Goal: Check status

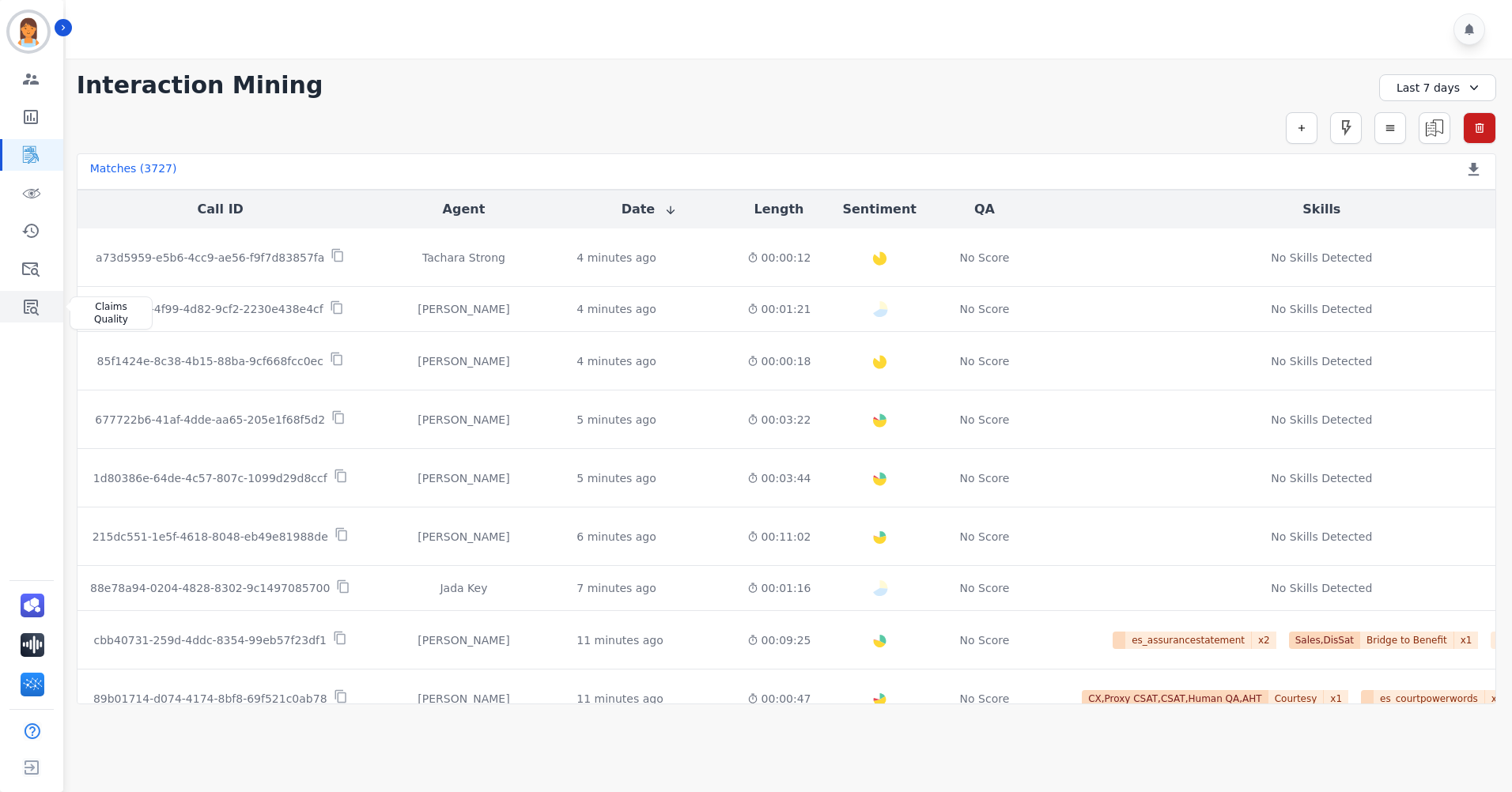
click at [38, 309] on icon "Sidebar" at bounding box center [30, 306] width 19 height 19
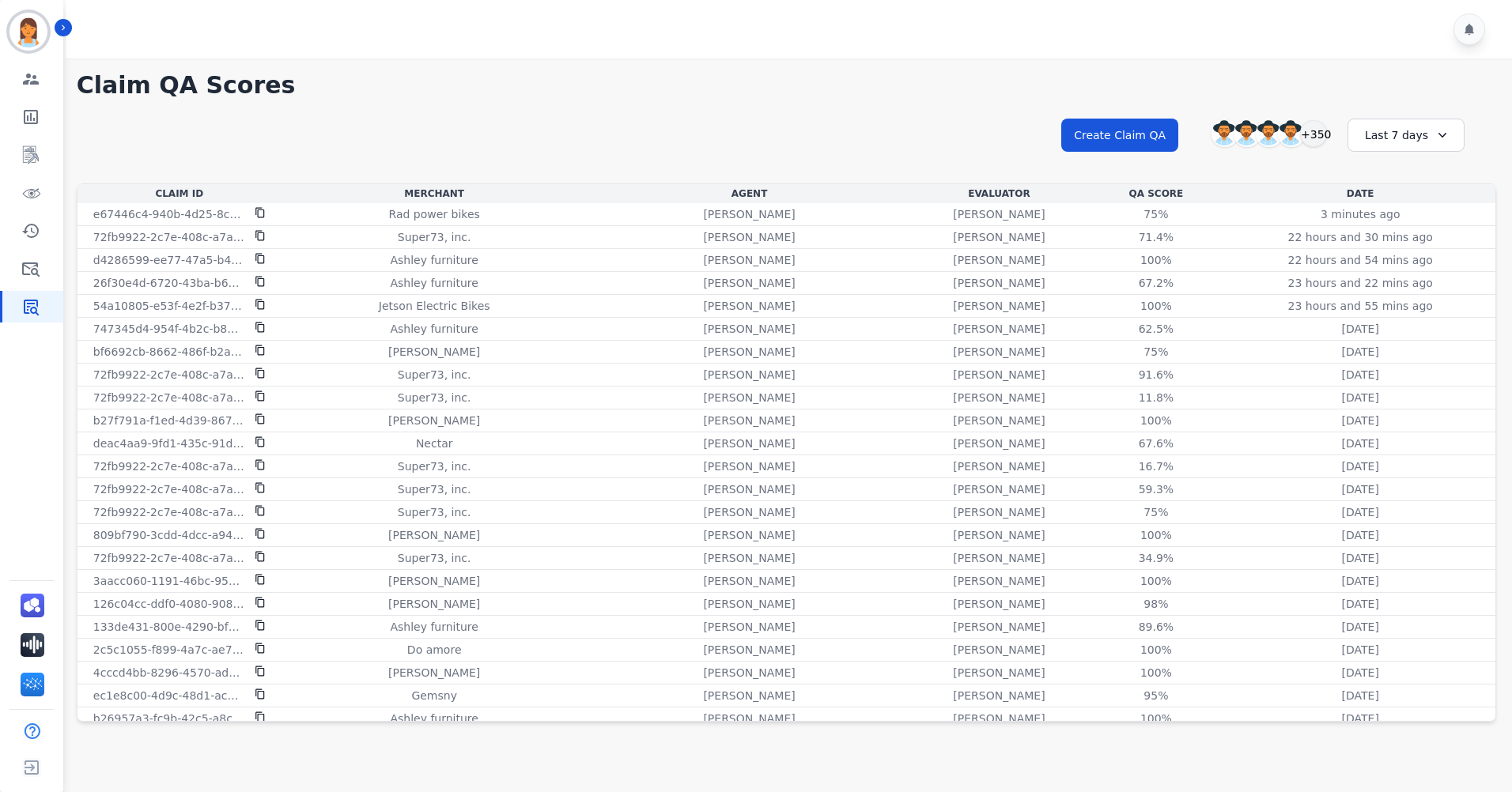
click at [724, 98] on h1 "Claim QA Scores" at bounding box center [786, 85] width 1420 height 29
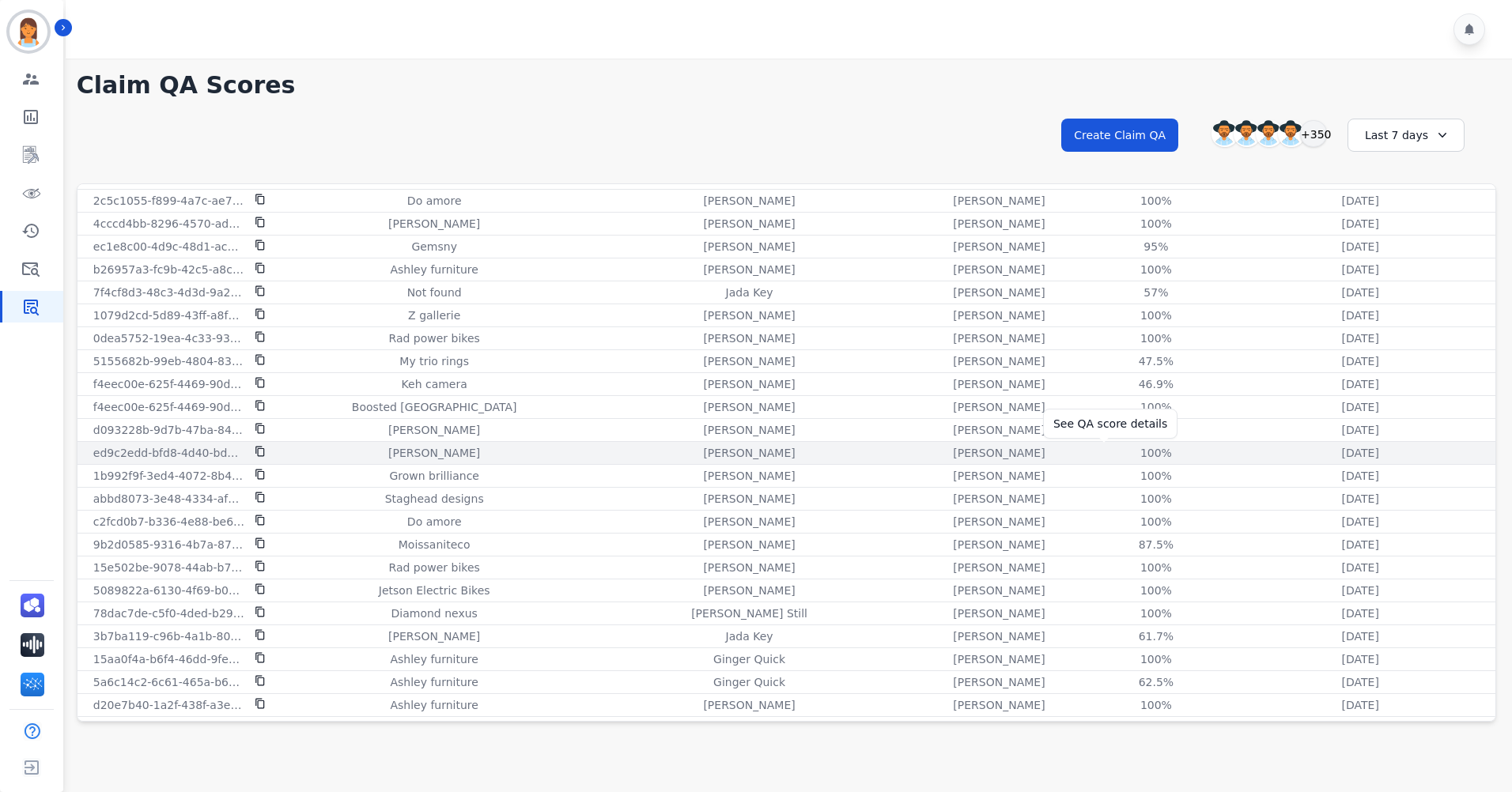
click at [1121, 452] on div "100%" at bounding box center [1156, 453] width 71 height 16
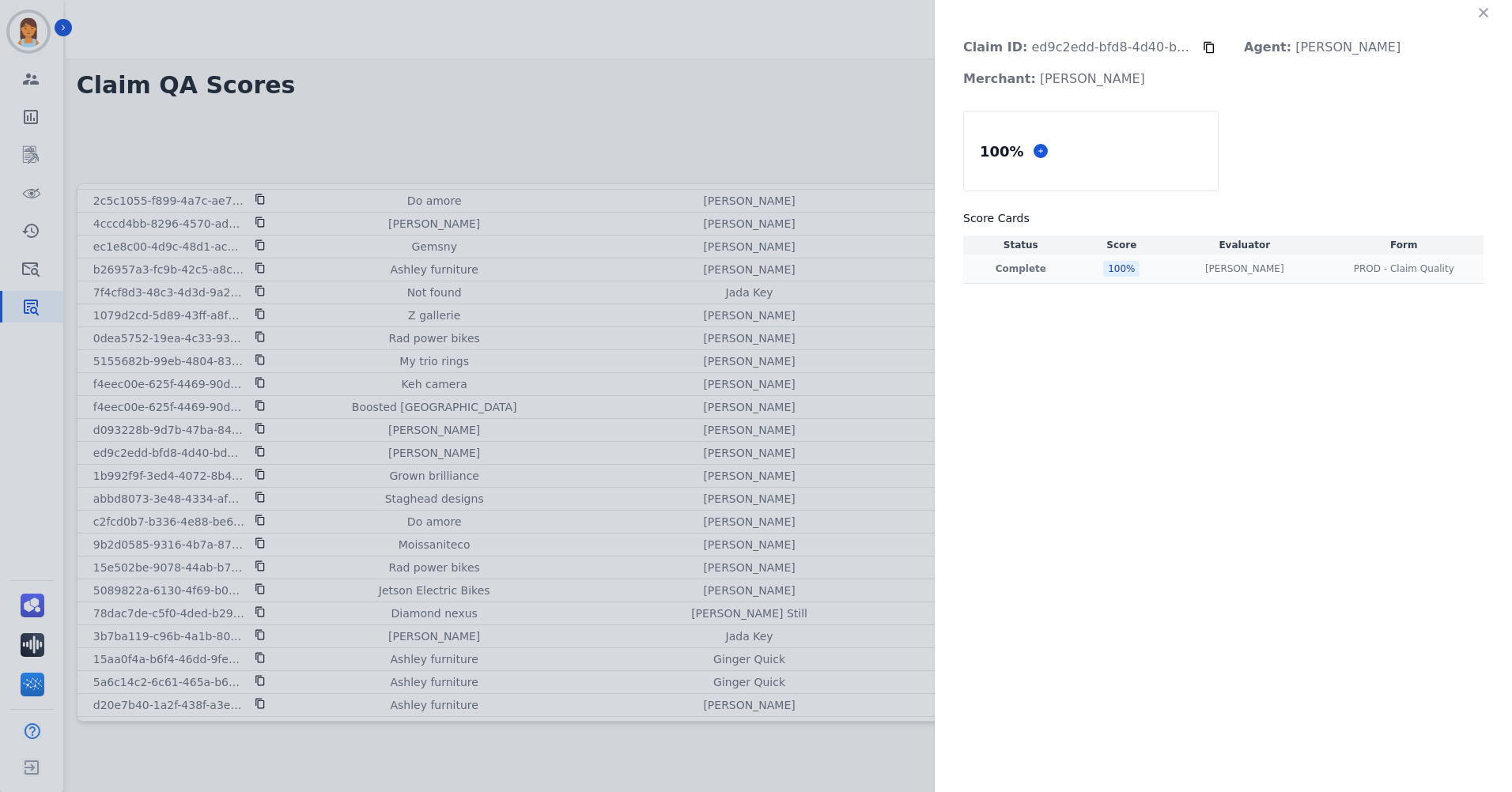
click at [1179, 268] on div "[PERSON_NAME] [PERSON_NAME]" at bounding box center [1244, 268] width 152 height 12
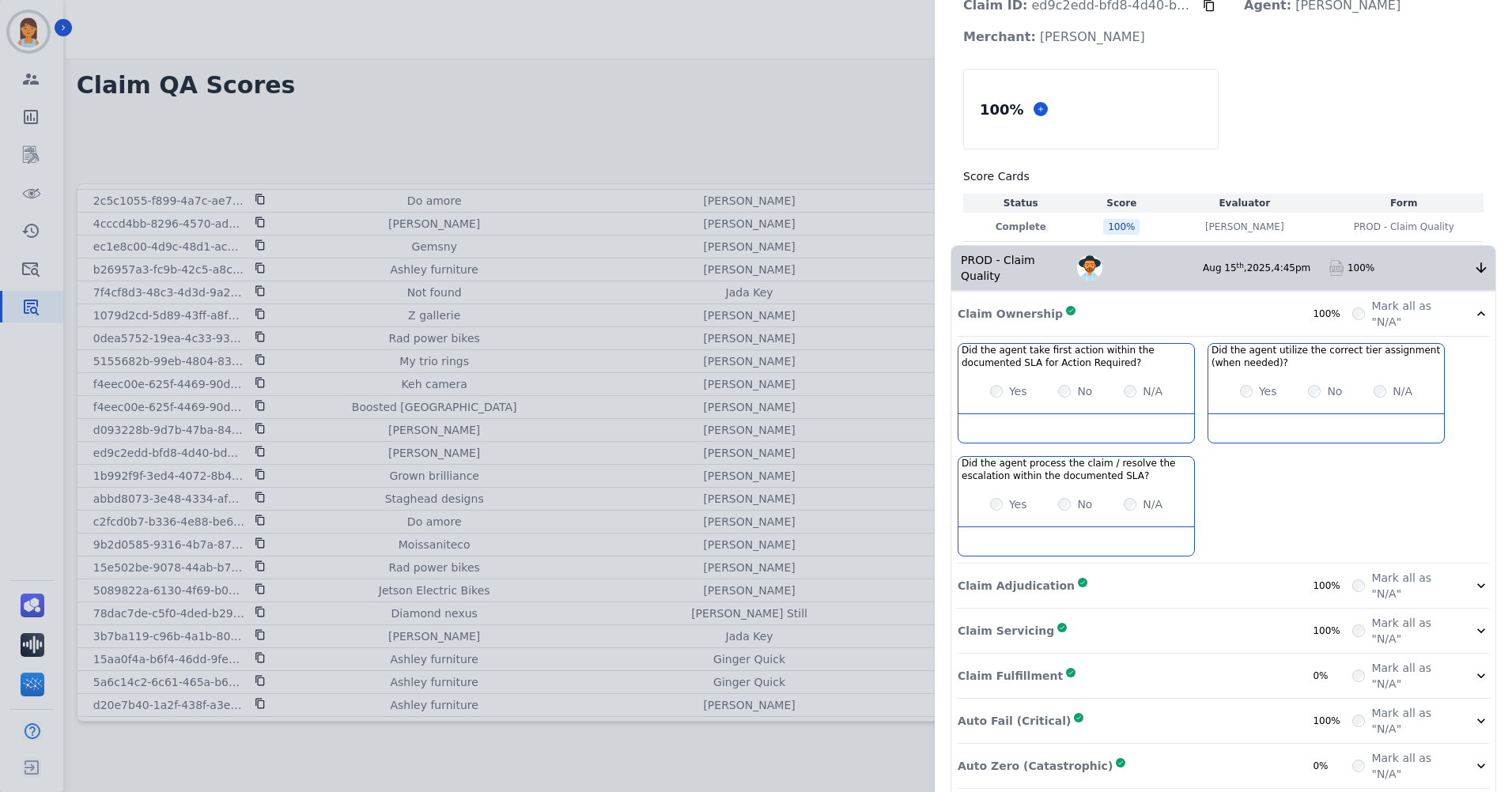
scroll to position [79, 0]
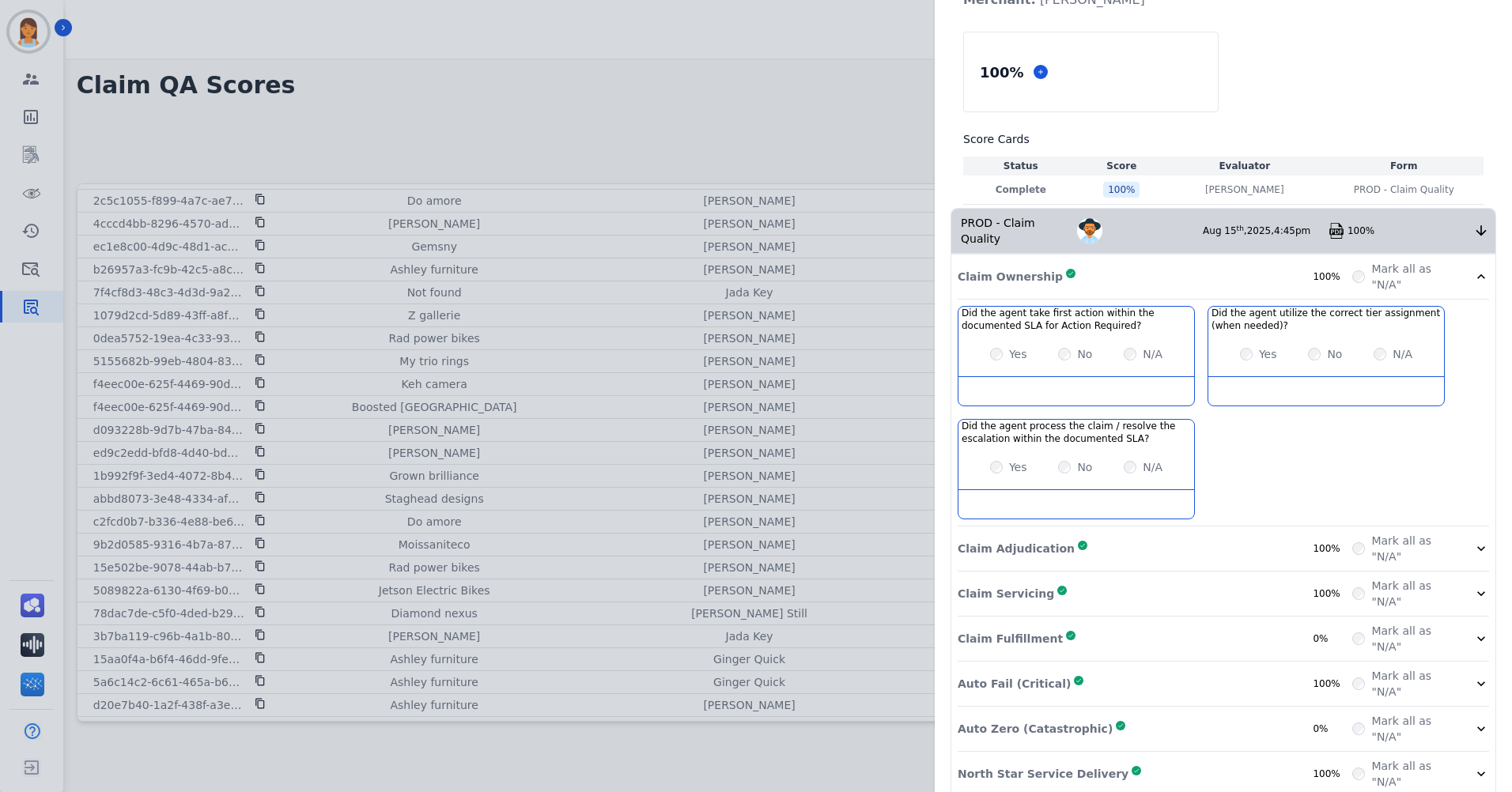
click at [1288, 538] on div "Claim Adjudication Complete 100%" at bounding box center [1155, 548] width 394 height 31
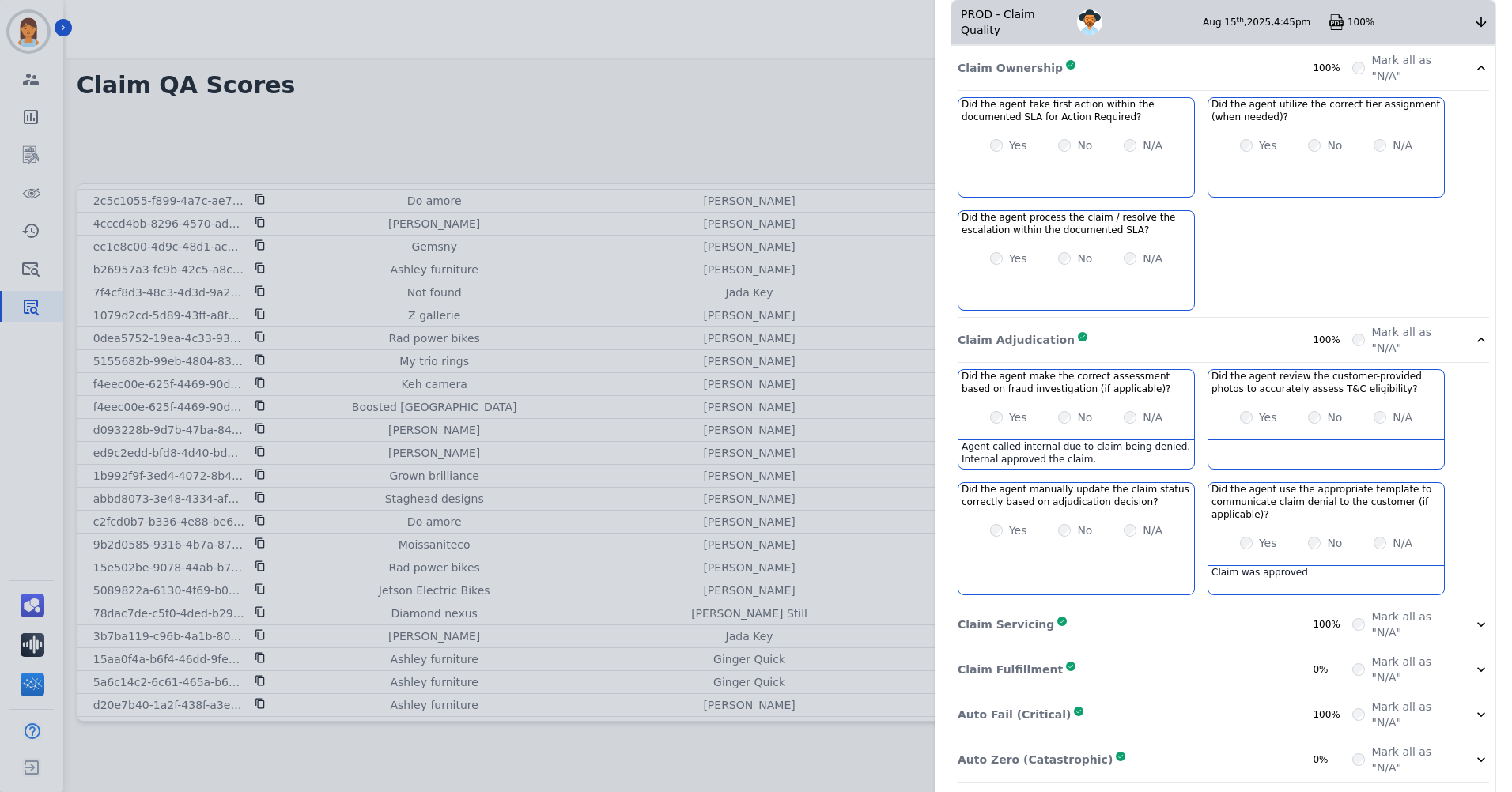
scroll to position [316, 0]
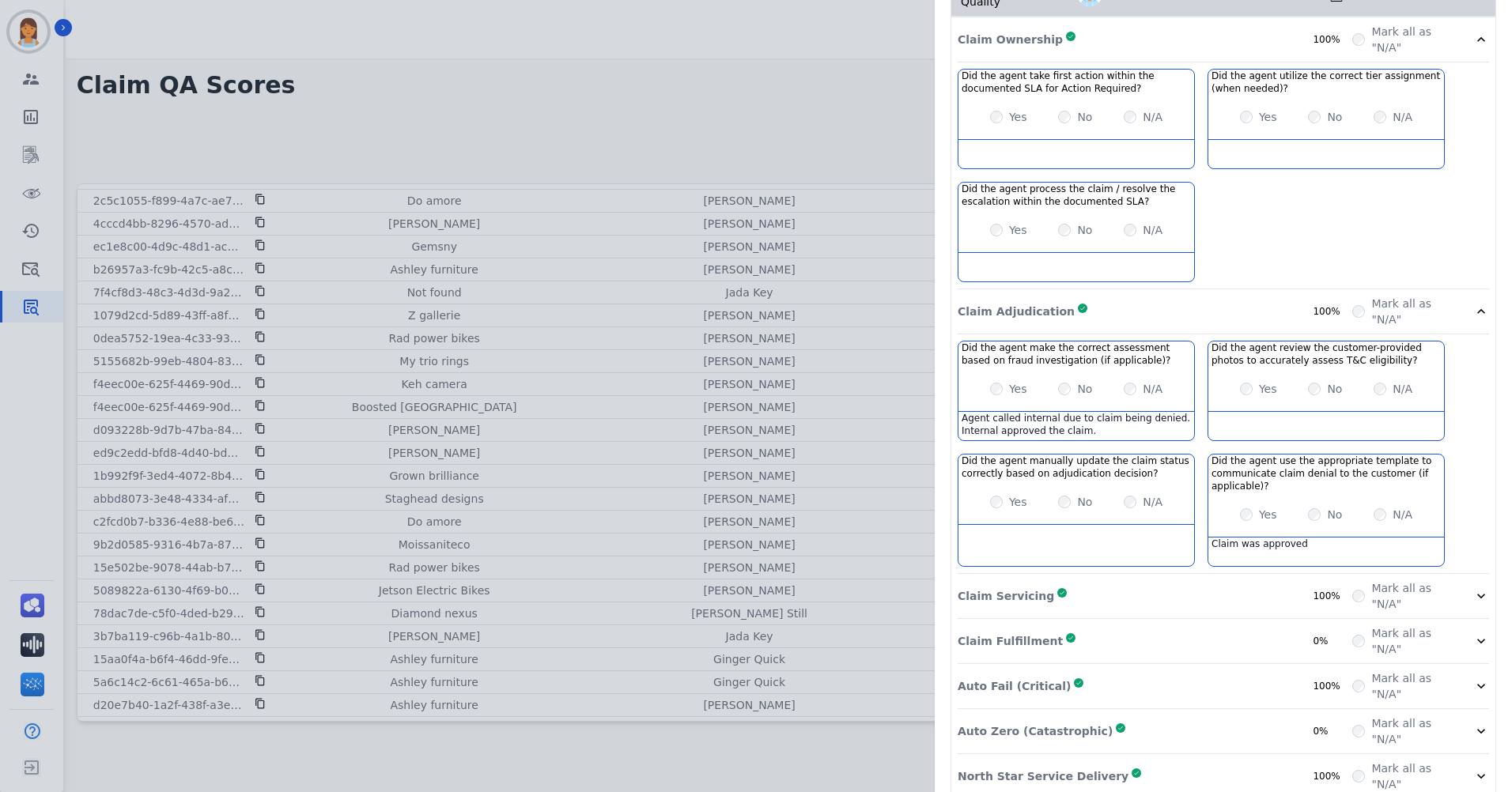
click at [1252, 585] on div "Claim Servicing Complete 100%" at bounding box center [1155, 596] width 394 height 31
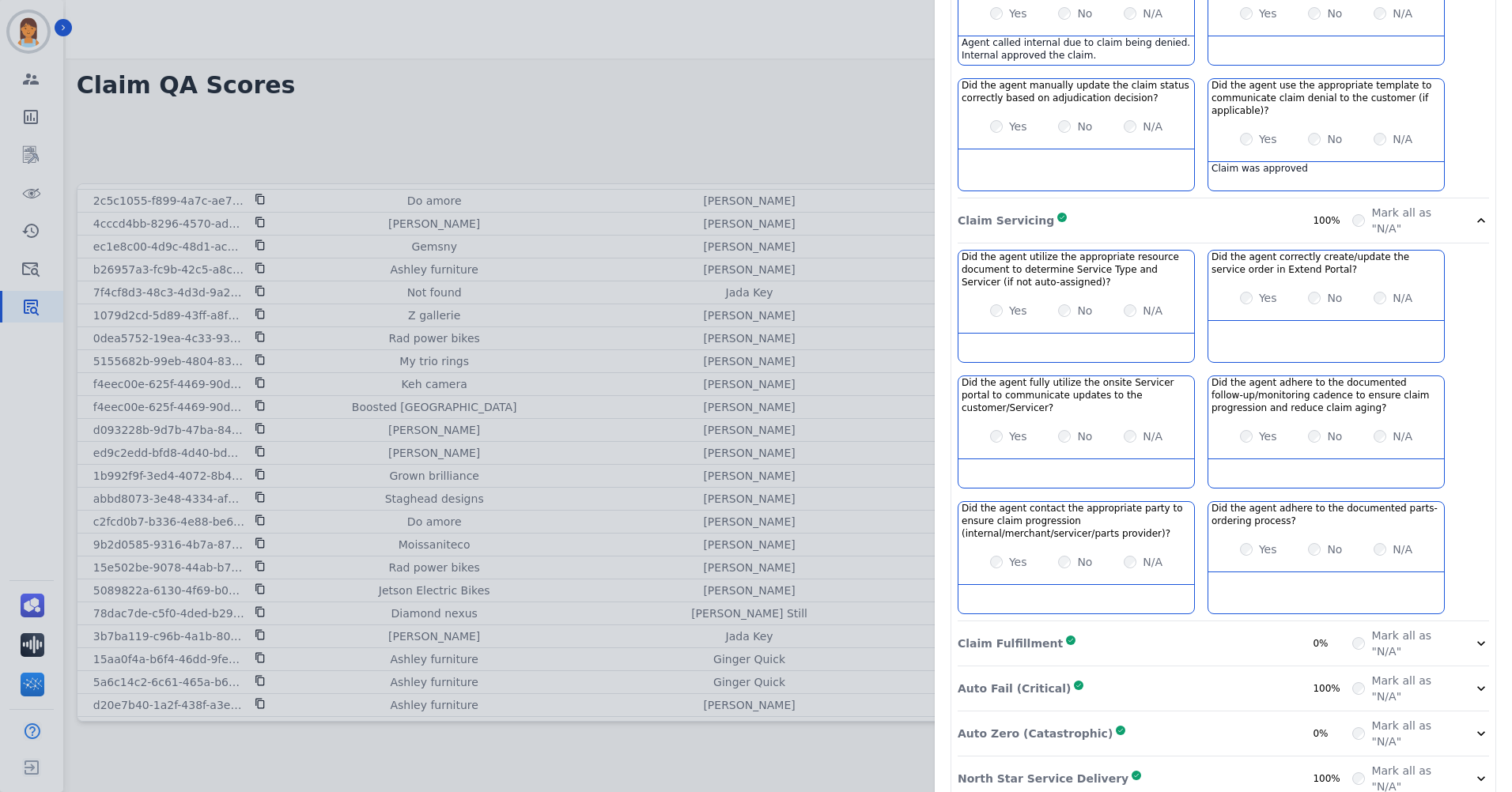
scroll to position [702, 0]
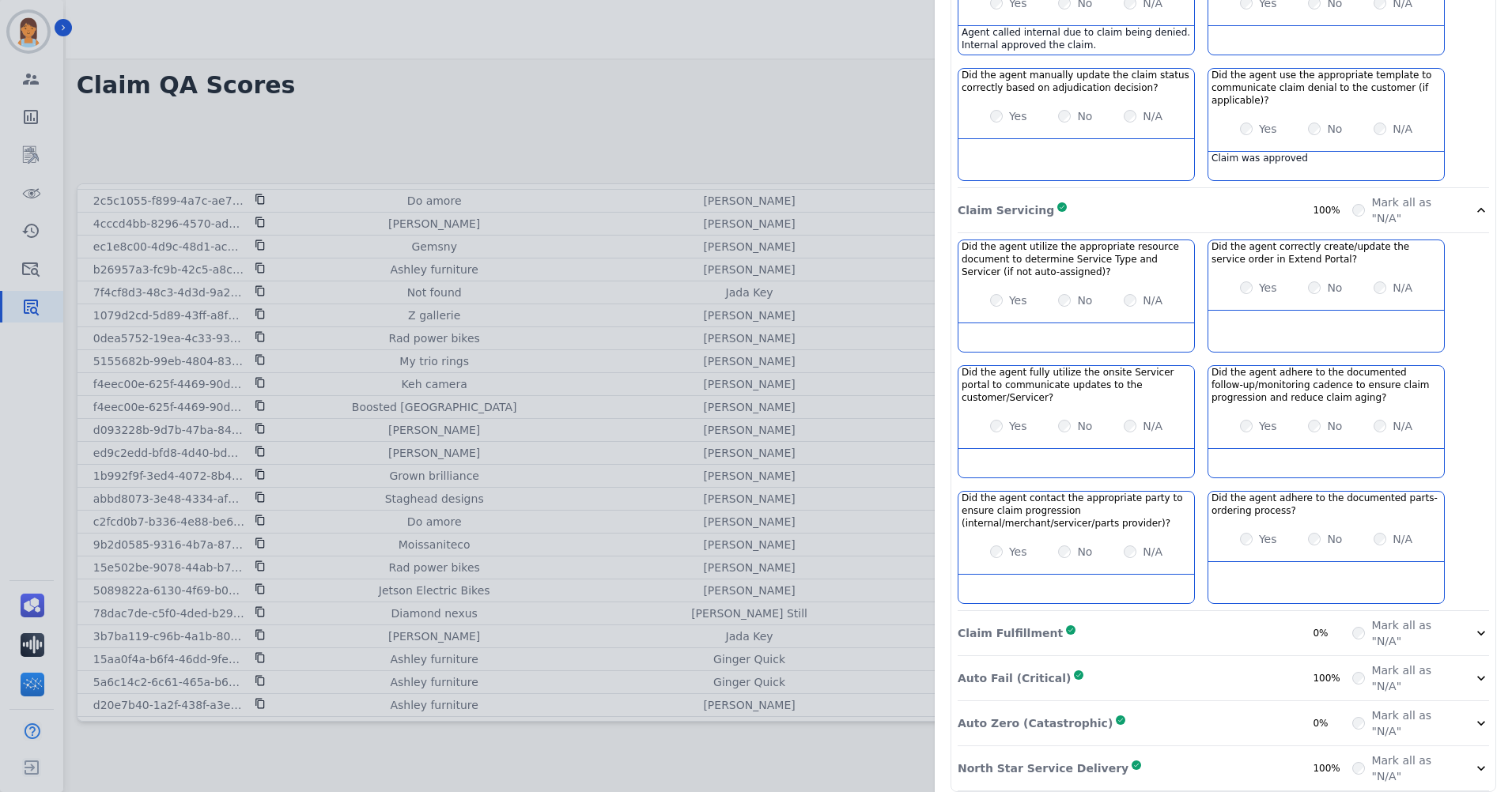
click at [1242, 624] on div "Claim Fulfillment Complete 0%" at bounding box center [1155, 633] width 394 height 31
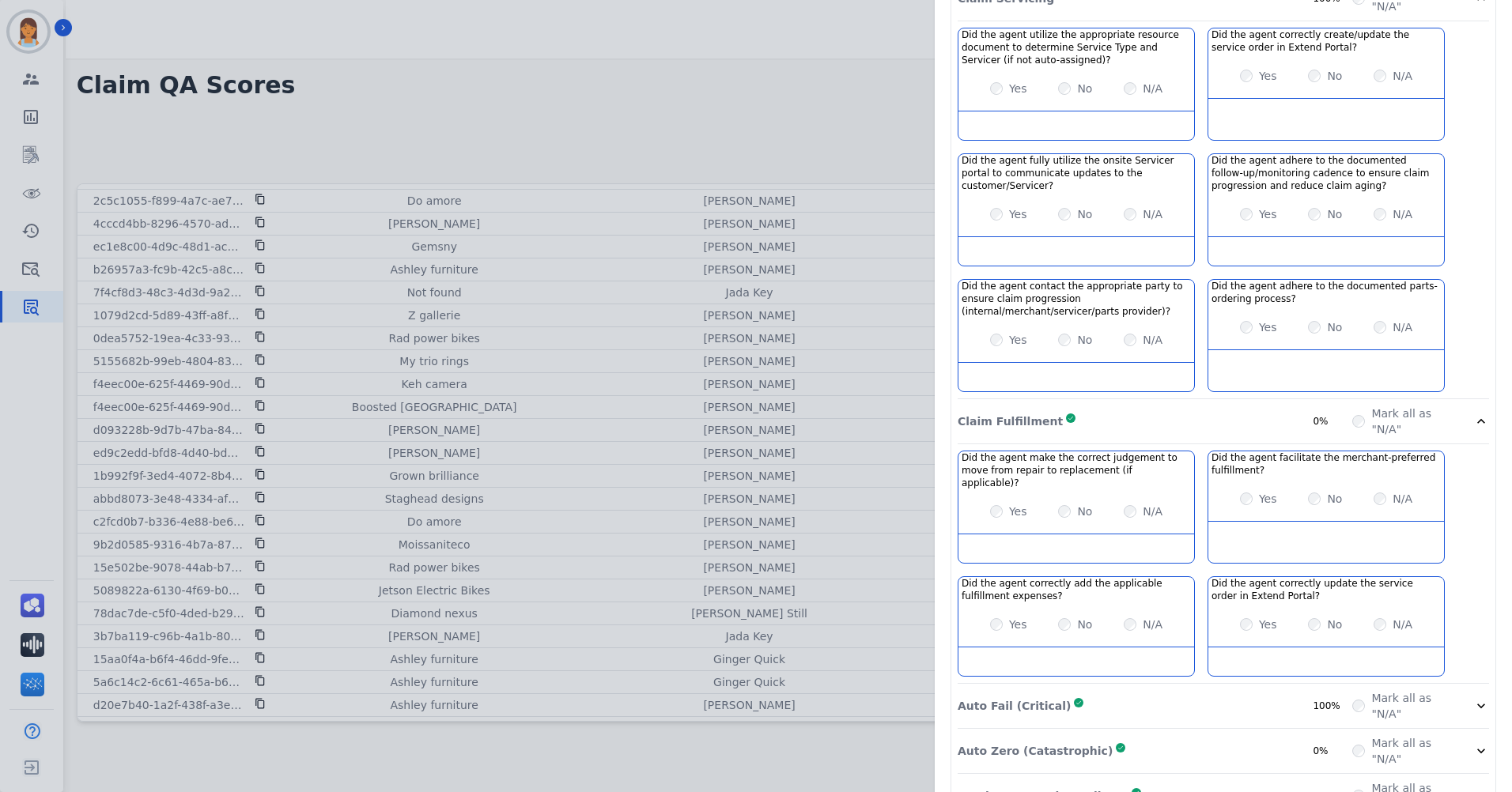
scroll to position [929, 0]
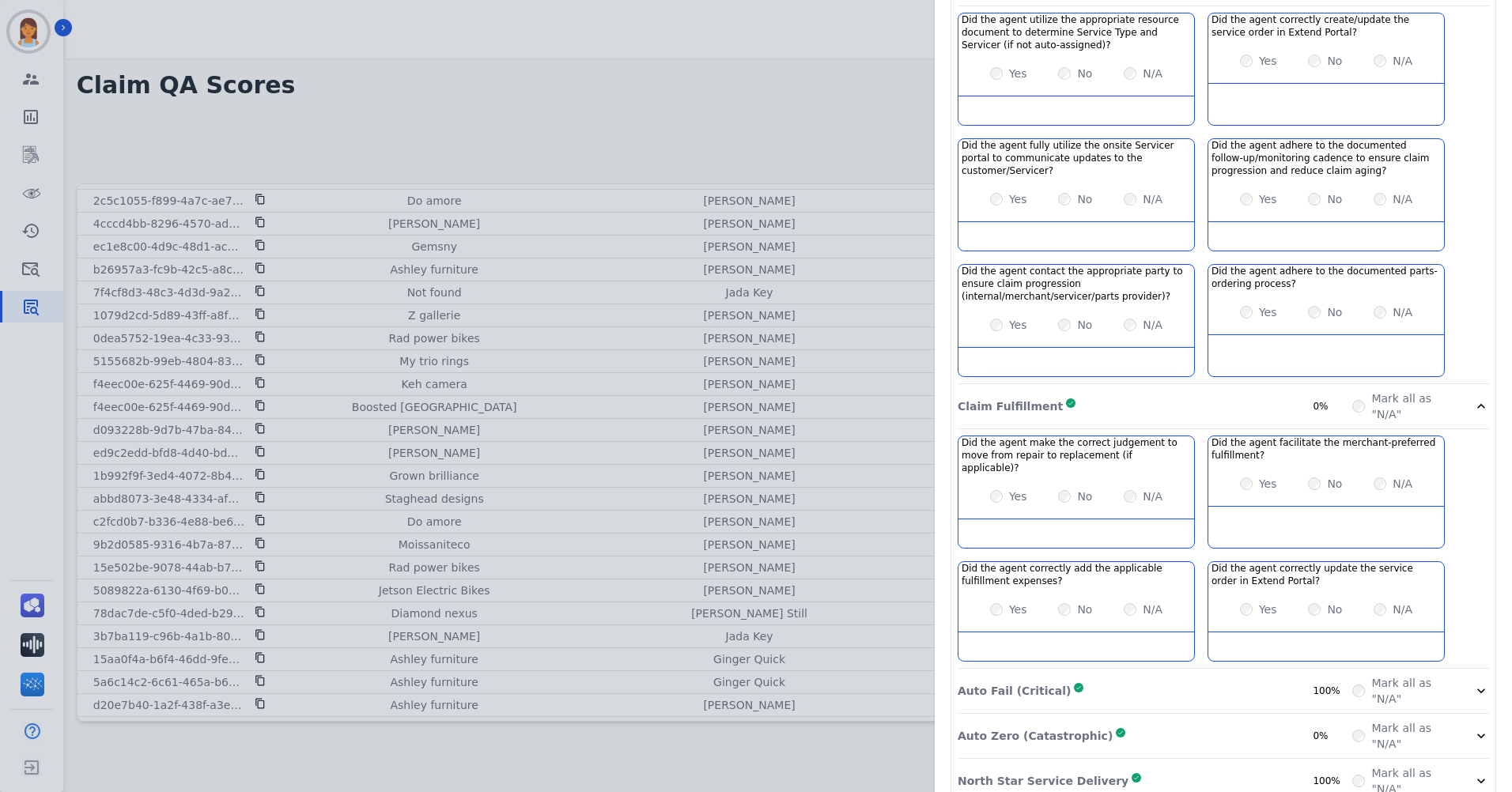
click at [1219, 675] on div "Auto Fail (Critical) Complete 100%" at bounding box center [1155, 691] width 394 height 31
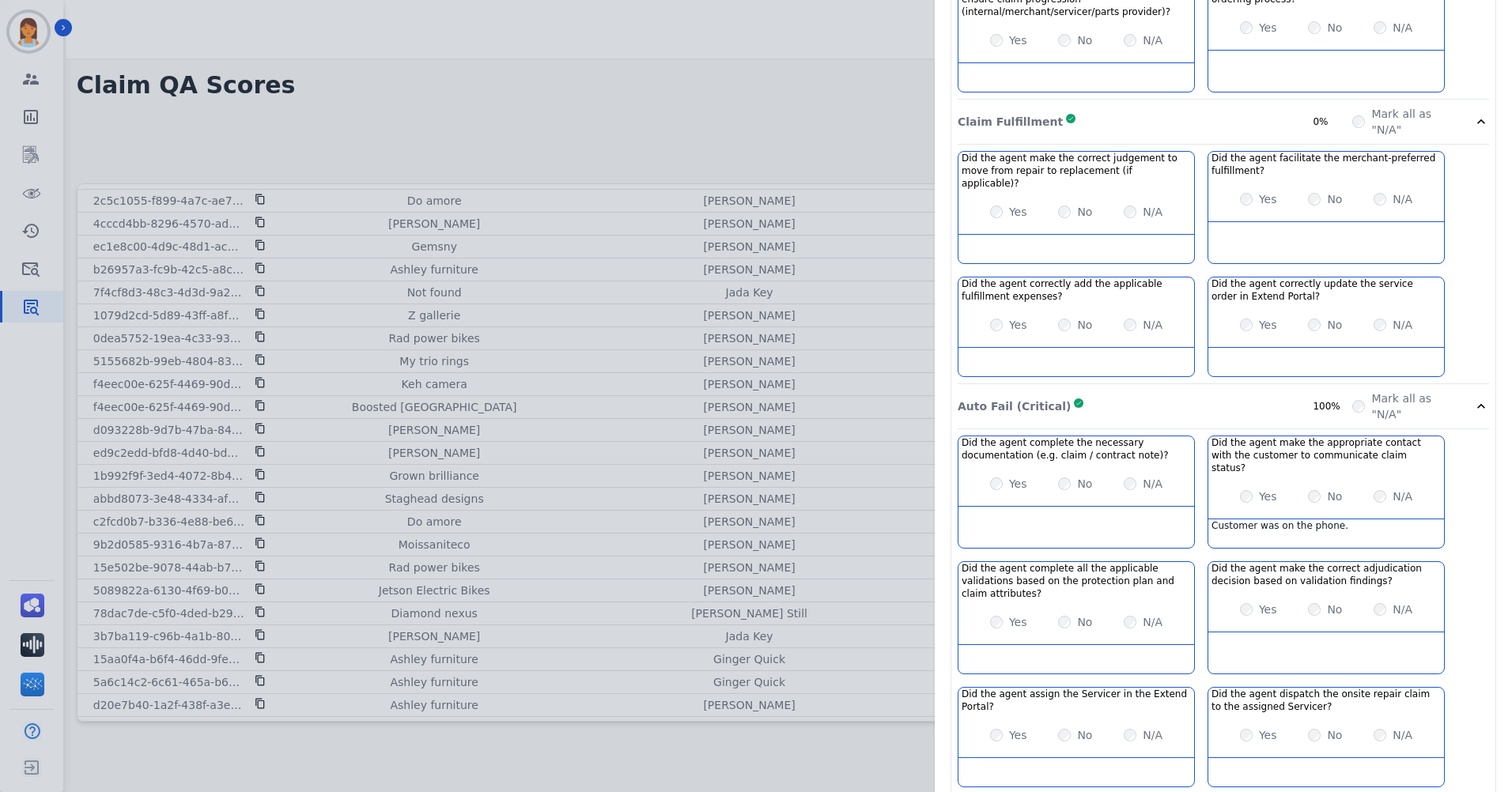
scroll to position [1269, 0]
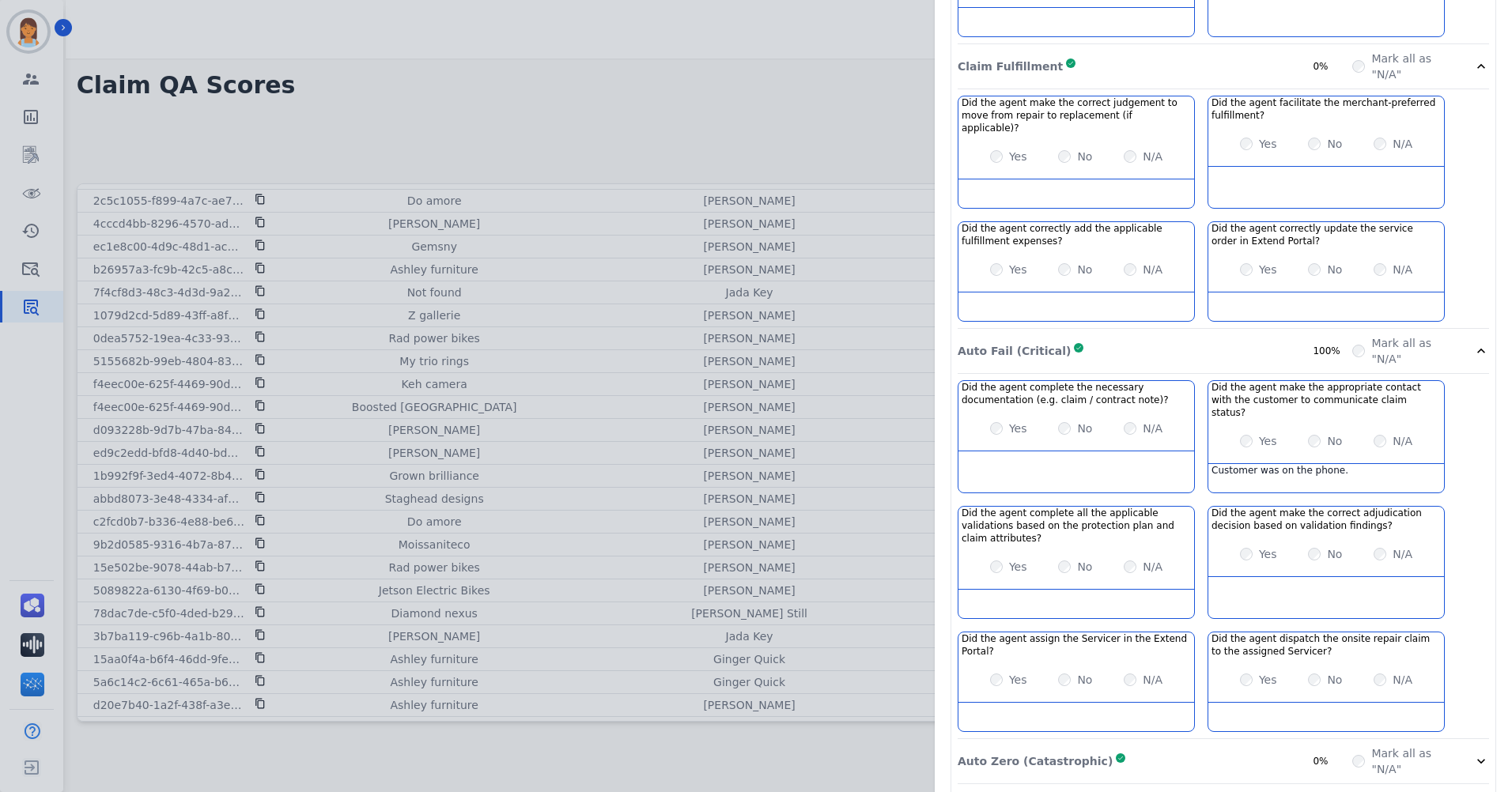
click at [1265, 746] on div "Auto Zero (Catastrophic) Complete 0%" at bounding box center [1155, 762] width 394 height 31
